Goal: Task Accomplishment & Management: Use online tool/utility

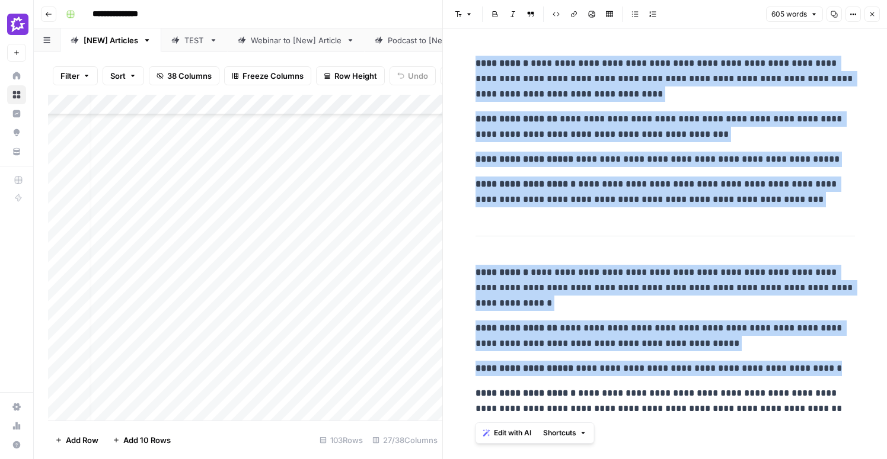
scroll to position [667, 0]
click at [871, 12] on icon "button" at bounding box center [871, 14] width 7 height 7
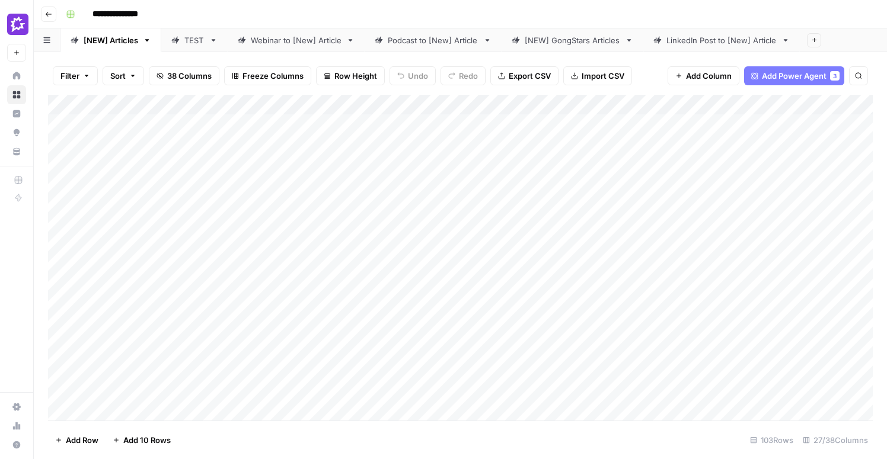
click at [256, 178] on div "Add Column" at bounding box center [460, 258] width 825 height 326
click at [256, 177] on div "Add Column" at bounding box center [460, 258] width 825 height 326
click at [243, 181] on div "Add Column" at bounding box center [460, 258] width 825 height 326
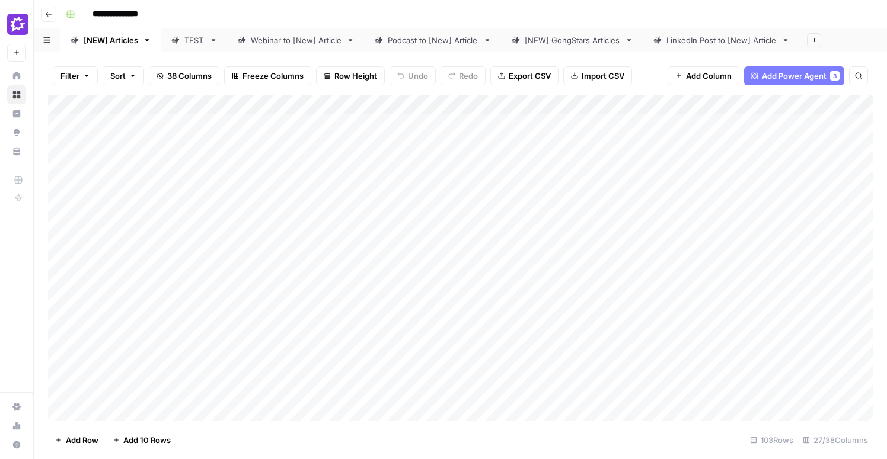
click at [243, 181] on div "Add Column" at bounding box center [460, 258] width 825 height 326
click at [244, 176] on div "Add Column" at bounding box center [460, 258] width 825 height 326
click at [417, 225] on div "Add Column" at bounding box center [460, 258] width 825 height 326
click at [282, 186] on div "Add Column" at bounding box center [460, 258] width 825 height 326
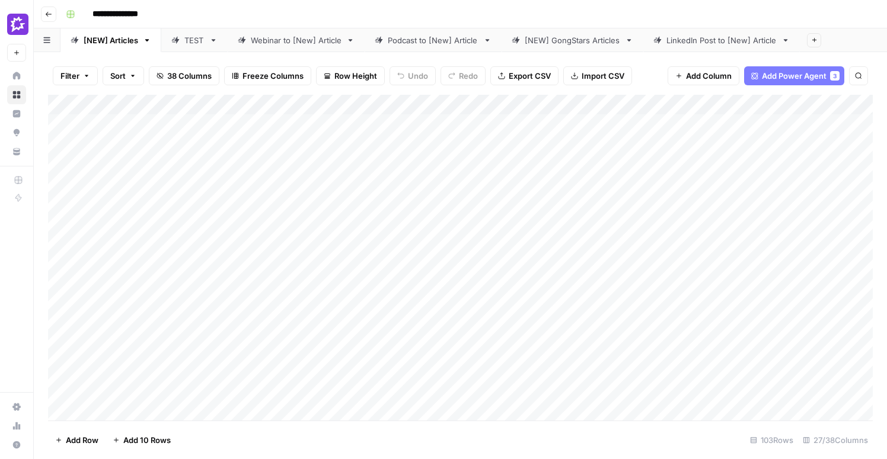
click at [282, 186] on div "Add Column" at bounding box center [460, 258] width 825 height 326
click at [234, 170] on div "Add Column" at bounding box center [460, 258] width 825 height 326
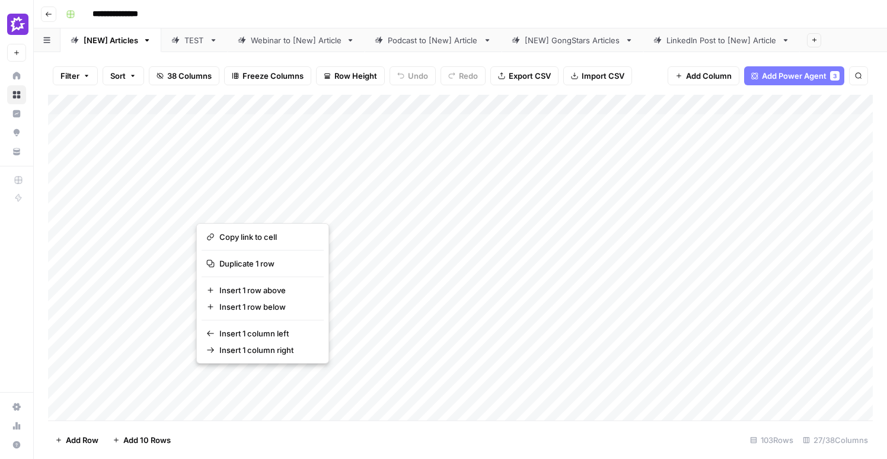
click at [288, 209] on button "button" at bounding box center [271, 192] width 151 height 53
click at [422, 193] on div "Add Column" at bounding box center [460, 258] width 825 height 326
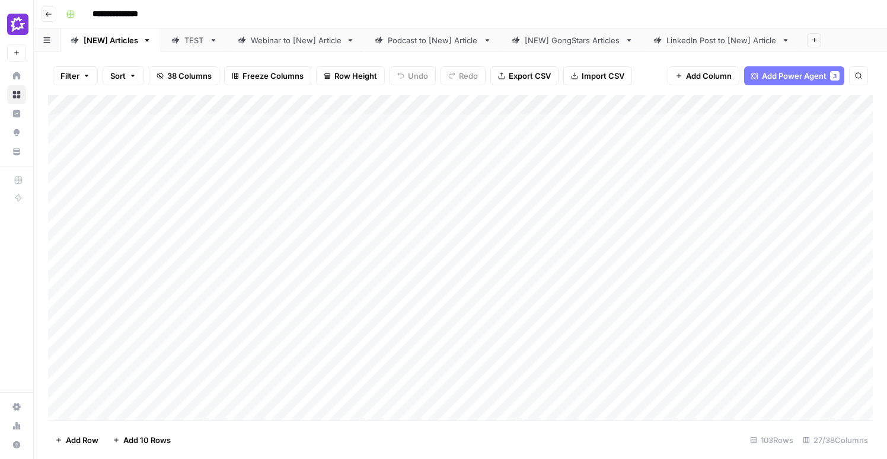
click at [222, 178] on div "Add Column" at bounding box center [460, 258] width 825 height 326
click at [364, 218] on div "Add Column" at bounding box center [460, 258] width 825 height 326
click at [242, 181] on div "Add Column" at bounding box center [460, 258] width 825 height 326
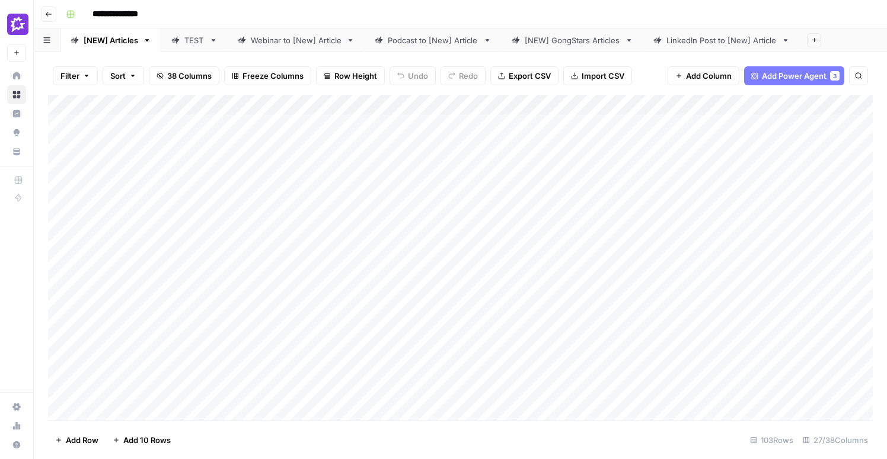
click at [242, 181] on div "Add Column" at bounding box center [460, 258] width 825 height 326
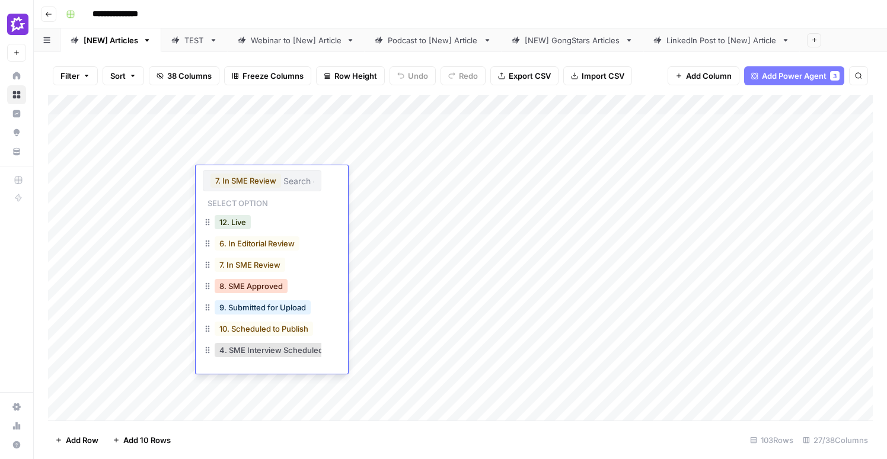
scroll to position [18, 0]
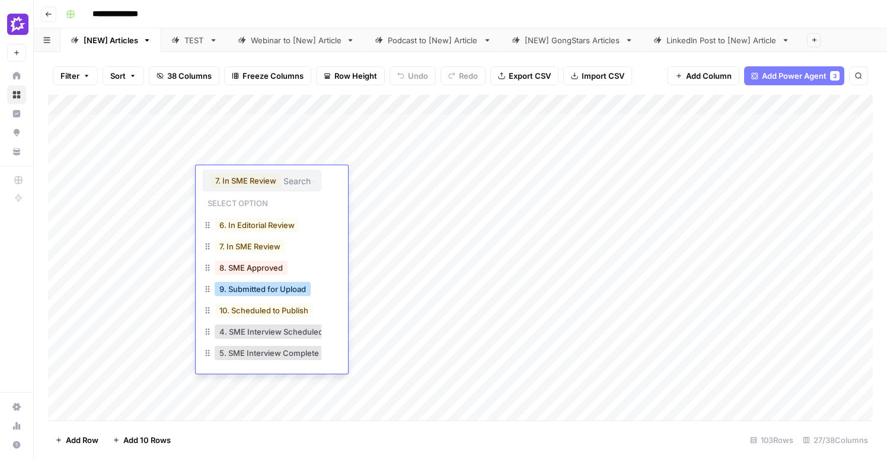
click at [282, 289] on button "9. Submitted for Upload" at bounding box center [263, 289] width 96 height 14
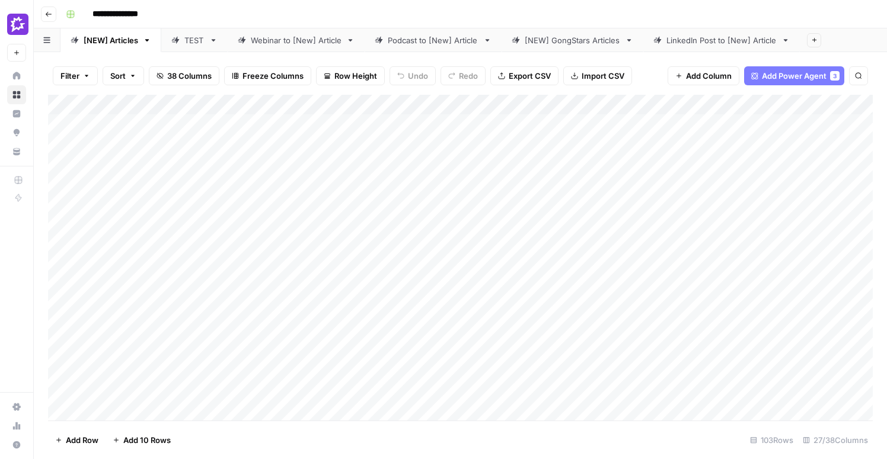
click at [436, 191] on div "Add Column" at bounding box center [460, 258] width 825 height 326
click at [246, 124] on div "Add Column" at bounding box center [460, 258] width 825 height 326
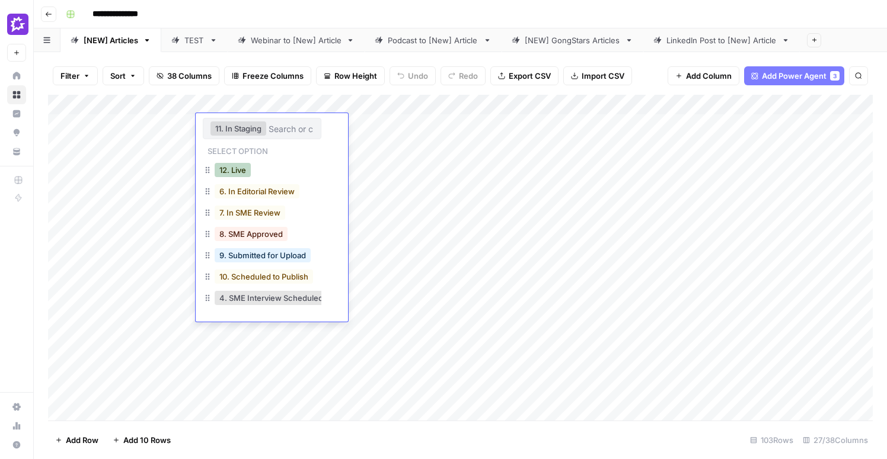
click at [238, 175] on button "12. Live" at bounding box center [233, 170] width 36 height 14
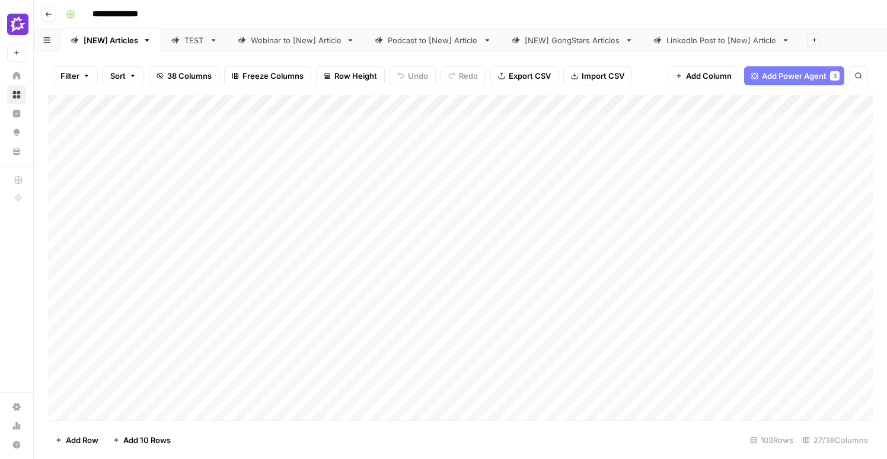
click at [248, 228] on div "Add Column" at bounding box center [460, 258] width 825 height 326
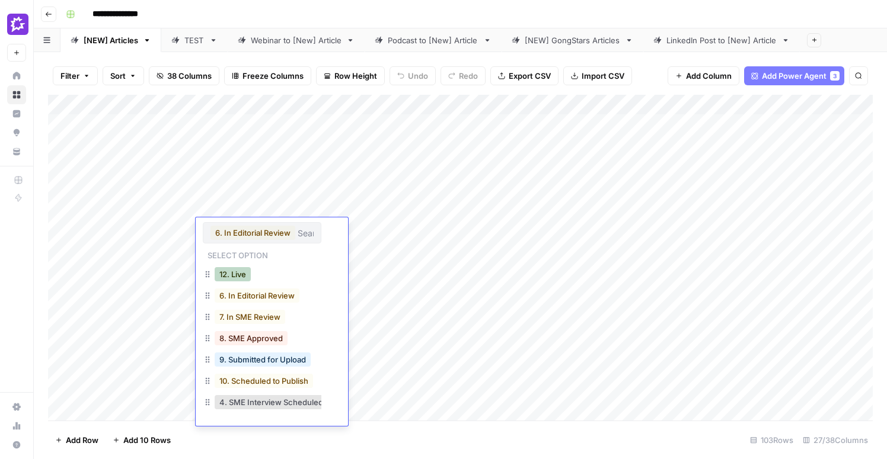
click at [235, 273] on button "12. Live" at bounding box center [233, 274] width 36 height 14
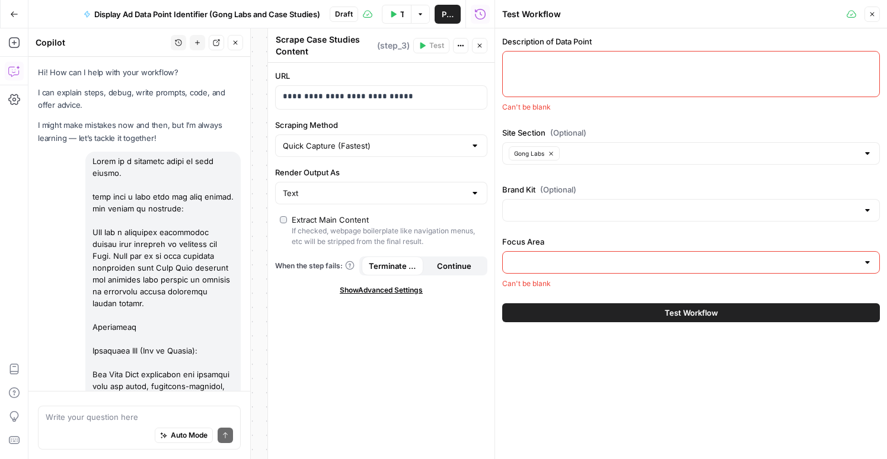
scroll to position [2686, 0]
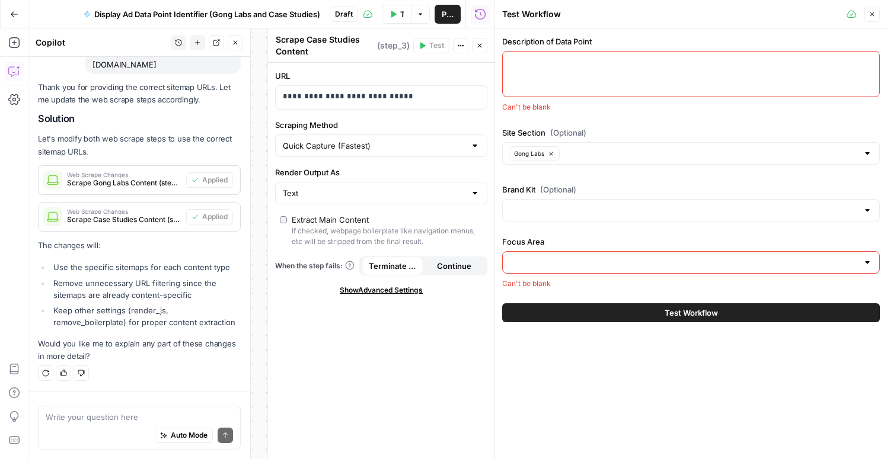
click at [872, 9] on button "Close" at bounding box center [871, 14] width 15 height 15
